Goal: Task Accomplishment & Management: Manage account settings

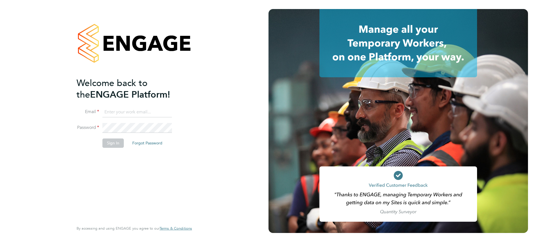
click at [130, 107] on input at bounding box center [137, 112] width 70 height 10
type input "meg.castleton@hays.com"
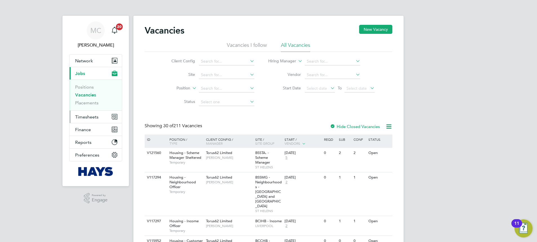
click at [81, 117] on span "Timesheets" at bounding box center [86, 116] width 23 height 5
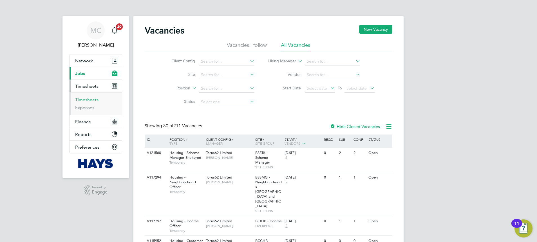
click at [85, 99] on link "Timesheets" at bounding box center [86, 99] width 23 height 5
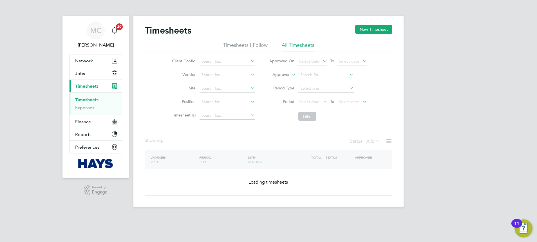
click at [285, 77] on label "Approver" at bounding box center [276, 75] width 25 height 6
click at [282, 75] on label "Approver" at bounding box center [276, 75] width 25 height 6
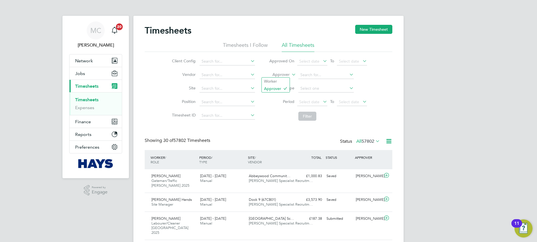
click at [282, 74] on label "Approver" at bounding box center [276, 75] width 25 height 6
click at [278, 78] on li "Worker" at bounding box center [276, 80] width 28 height 7
click at [305, 72] on input at bounding box center [325, 75] width 55 height 8
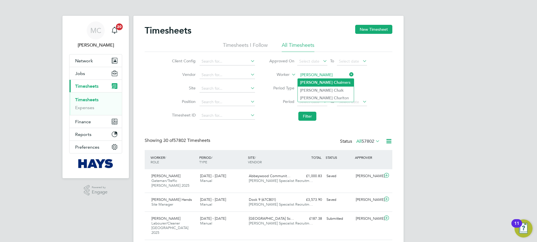
click at [336, 82] on li "James Ch almers" at bounding box center [326, 83] width 56 height 8
type input "James Chalmers"
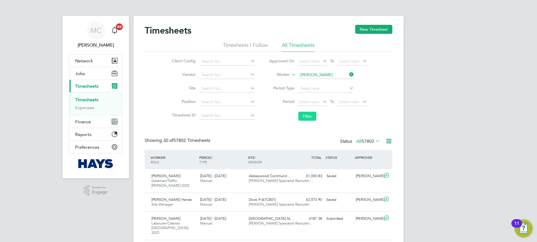
click at [302, 113] on button "Filter" at bounding box center [307, 115] width 18 height 9
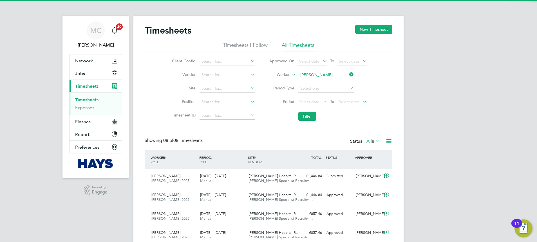
scroll to position [14, 49]
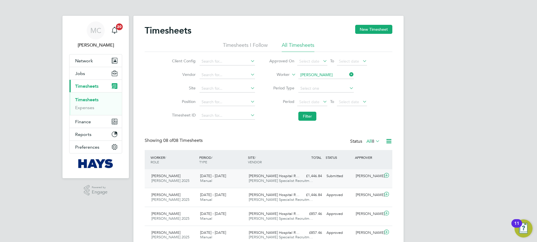
click at [271, 179] on span "Hays Specialist Recruitm…" at bounding box center [281, 180] width 64 height 5
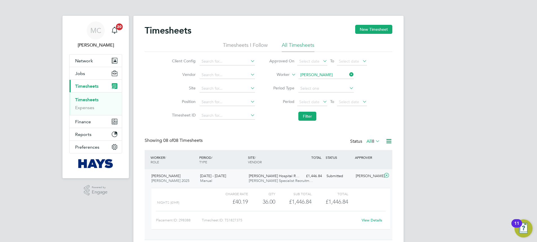
click at [364, 223] on div "View Details" at bounding box center [372, 219] width 28 height 9
click at [366, 219] on link "View Details" at bounding box center [372, 219] width 21 height 5
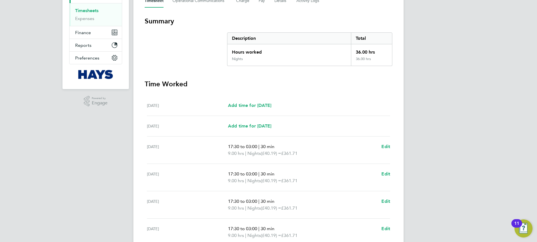
scroll to position [79, 0]
